Goal: Task Accomplishment & Management: Manage account settings

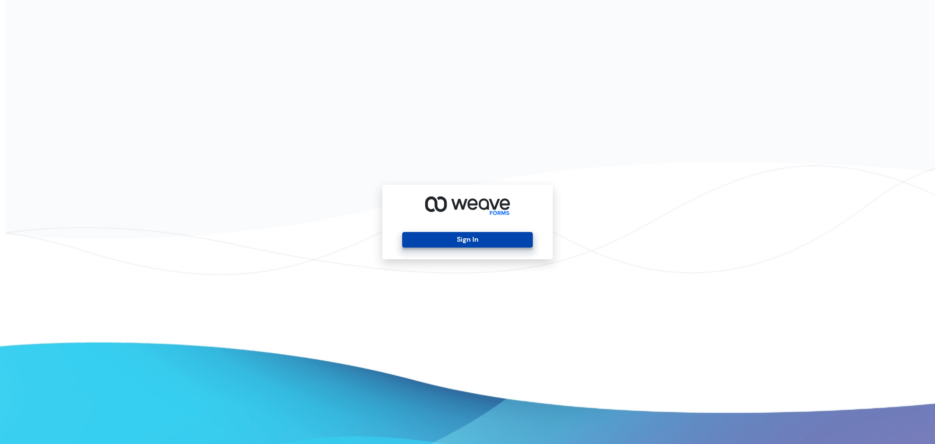
click at [457, 238] on button "Sign In" at bounding box center [467, 240] width 130 height 16
